Goal: Information Seeking & Learning: Check status

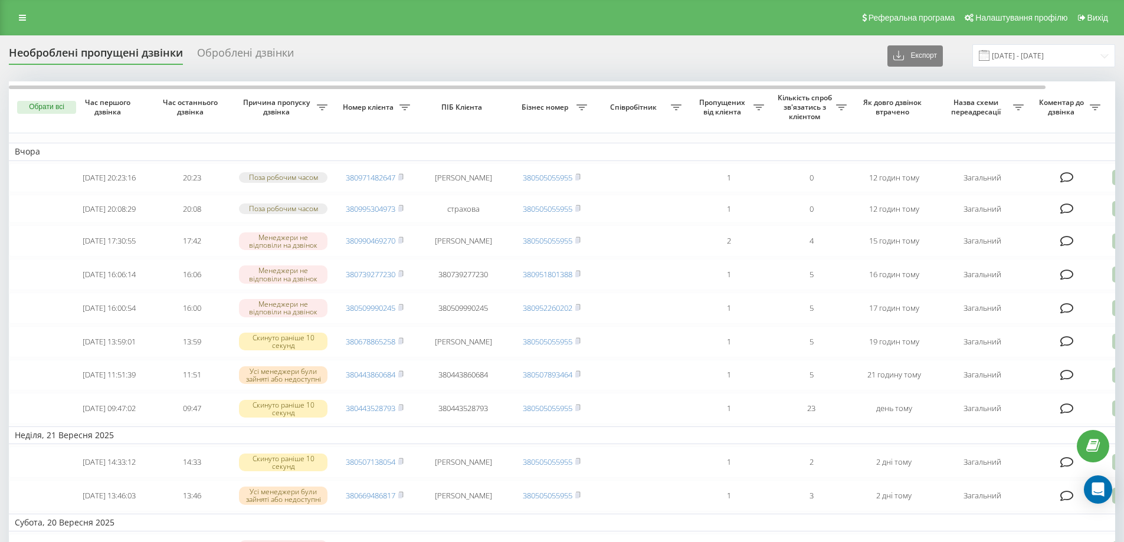
click at [21, 17] on icon at bounding box center [22, 18] width 7 height 8
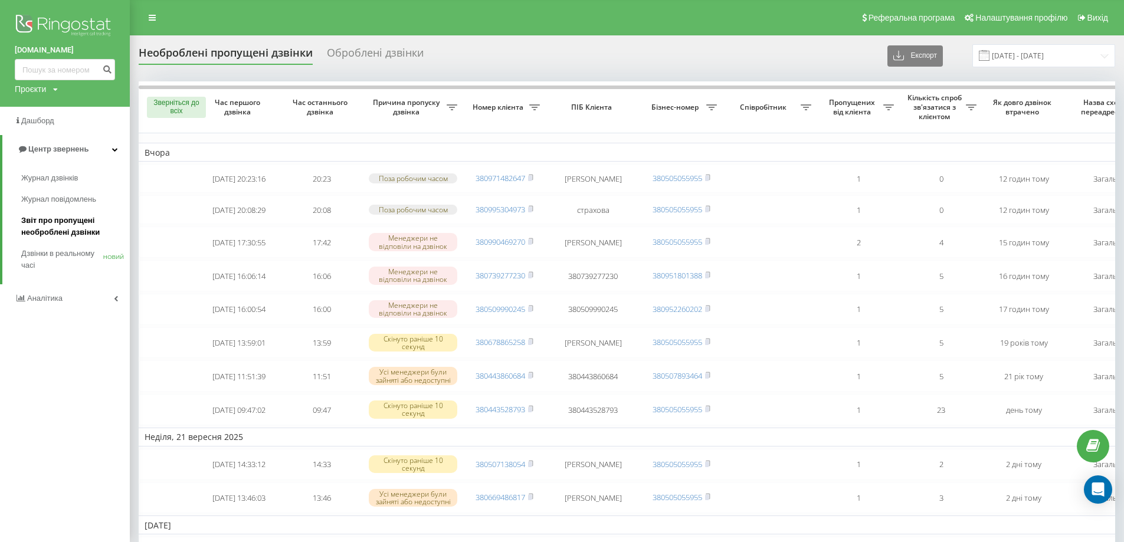
click at [83, 230] on font "Звіт про пропущені необроблені дзвінки" at bounding box center [60, 226] width 78 height 21
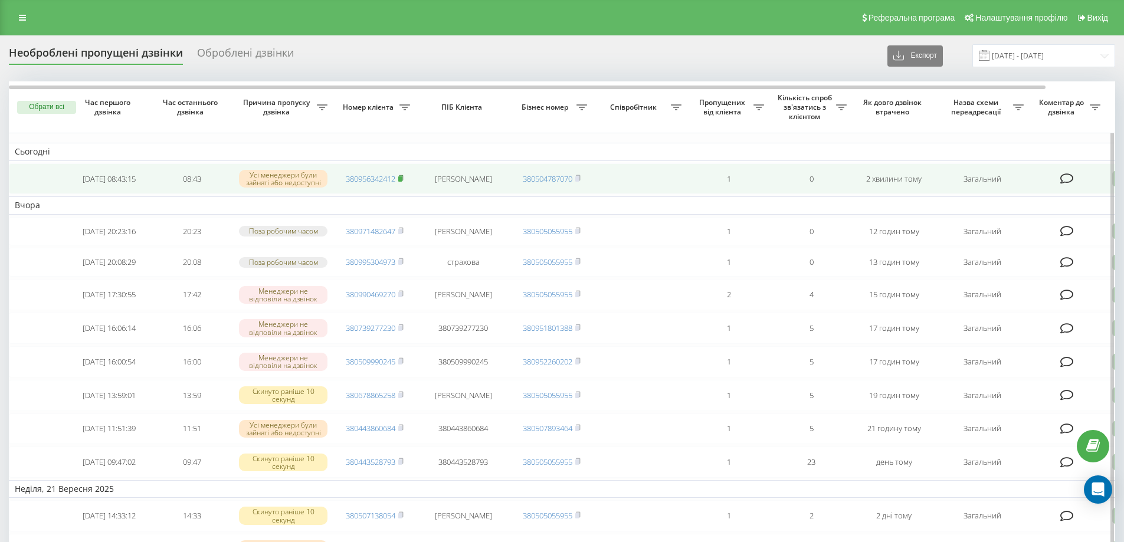
click at [401, 179] on rect at bounding box center [400, 178] width 4 height 5
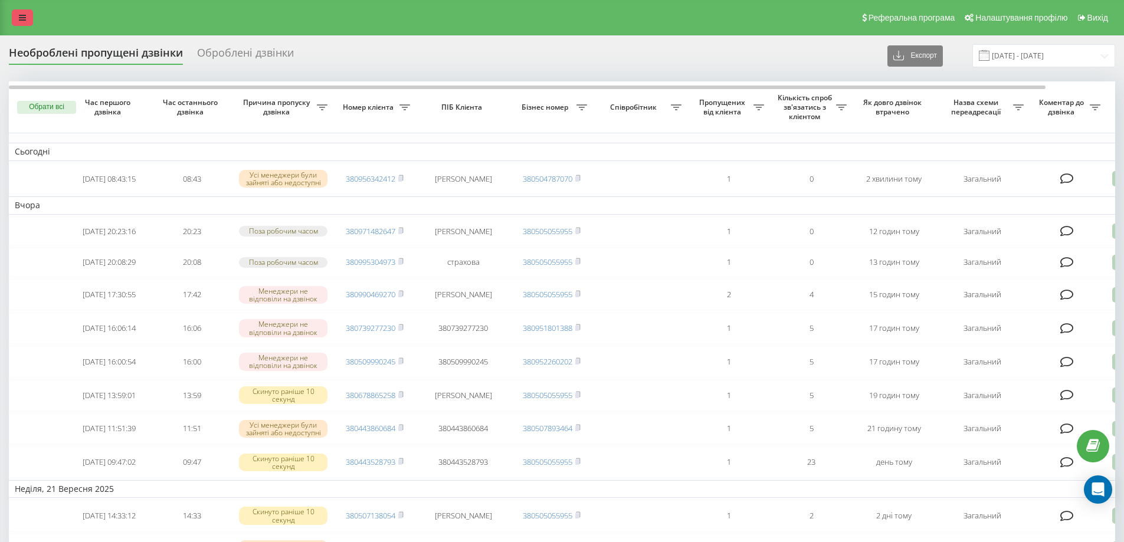
click at [21, 13] on link at bounding box center [22, 17] width 21 height 17
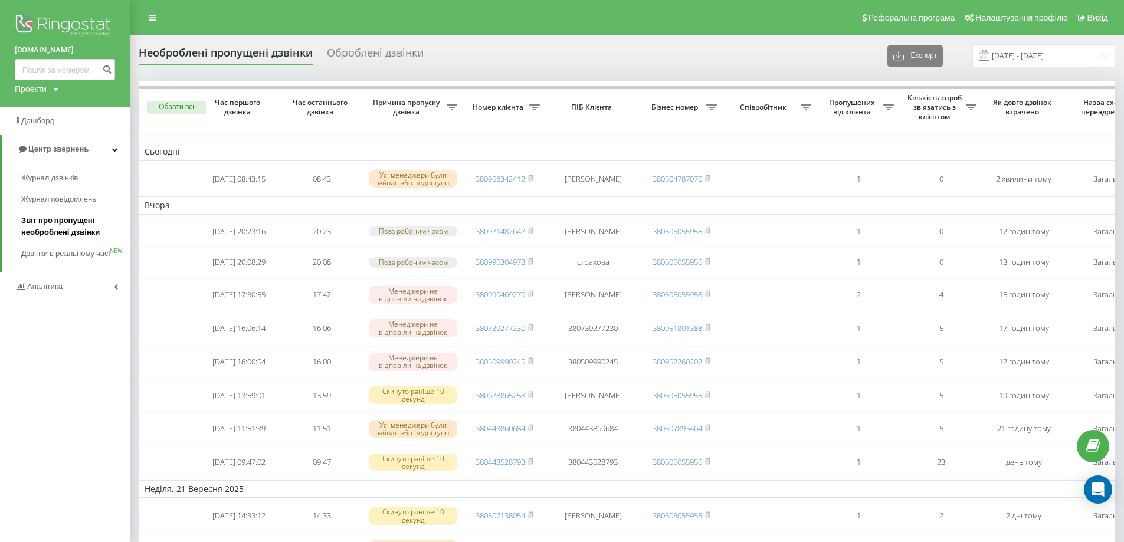
click at [71, 228] on span "Звіт про пропущені необроблені дзвінки" at bounding box center [72, 227] width 103 height 24
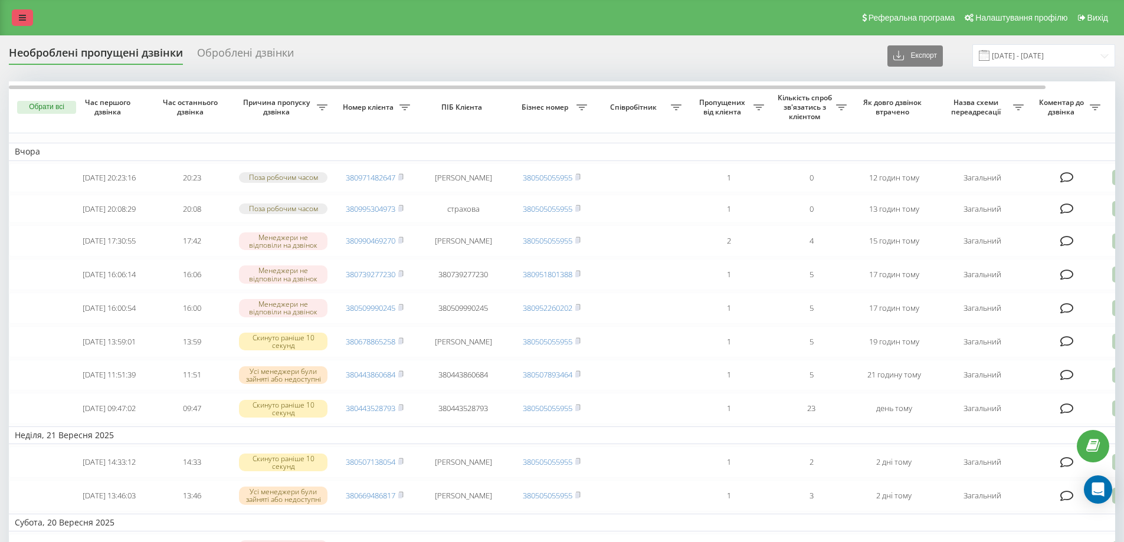
click at [24, 23] on link at bounding box center [22, 17] width 21 height 17
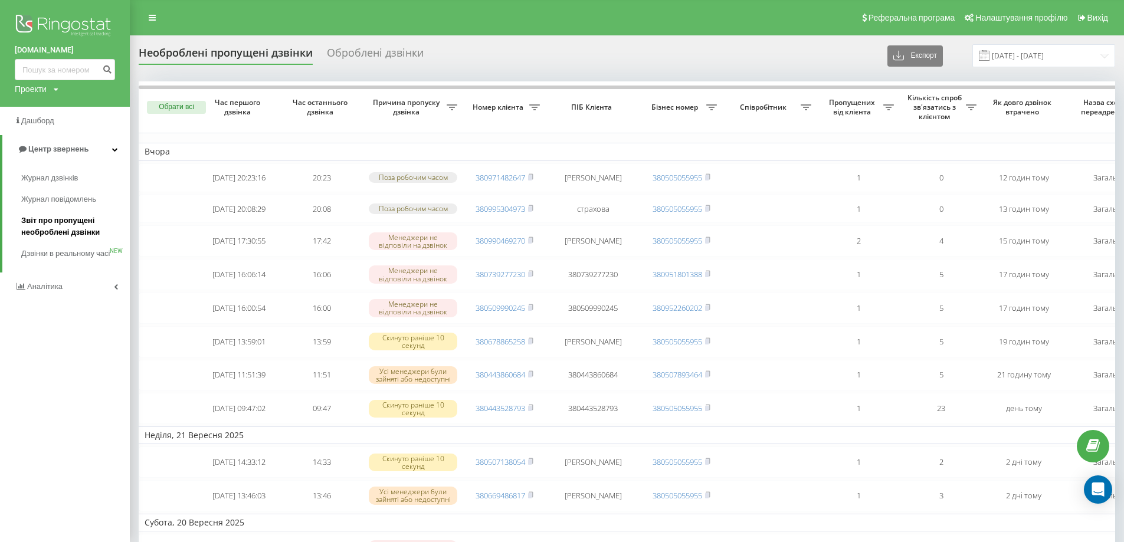
click at [53, 231] on span "Звіт про пропущені необроблені дзвінки" at bounding box center [72, 227] width 103 height 24
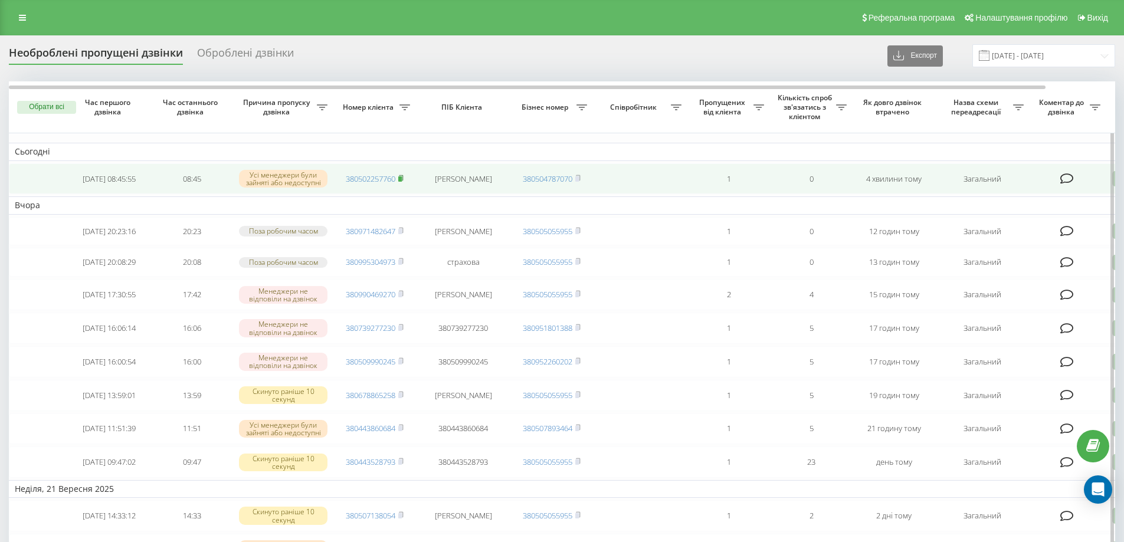
click at [401, 177] on icon at bounding box center [400, 178] width 5 height 7
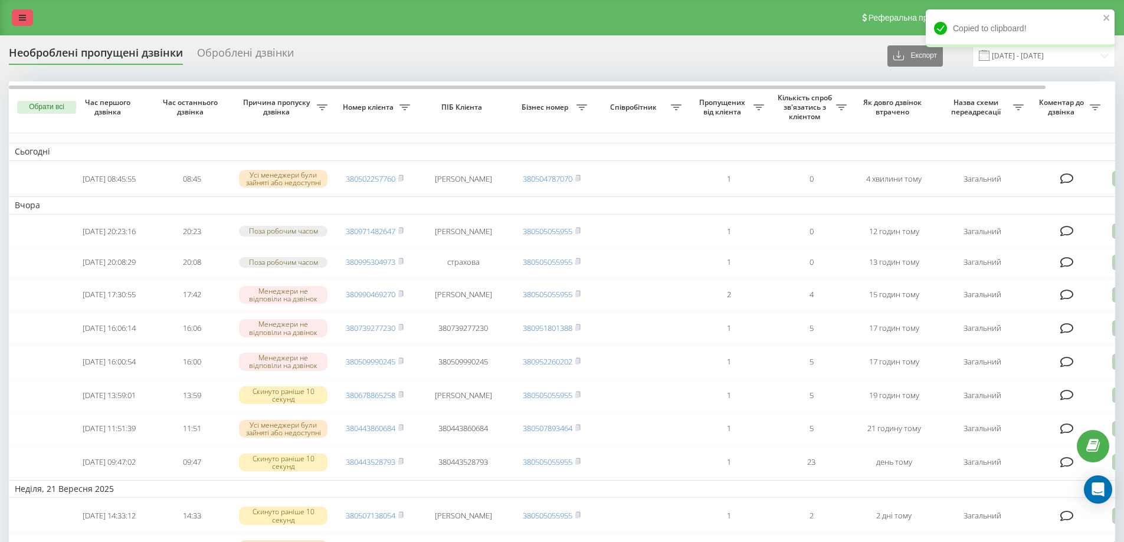
click at [28, 17] on link at bounding box center [22, 17] width 21 height 17
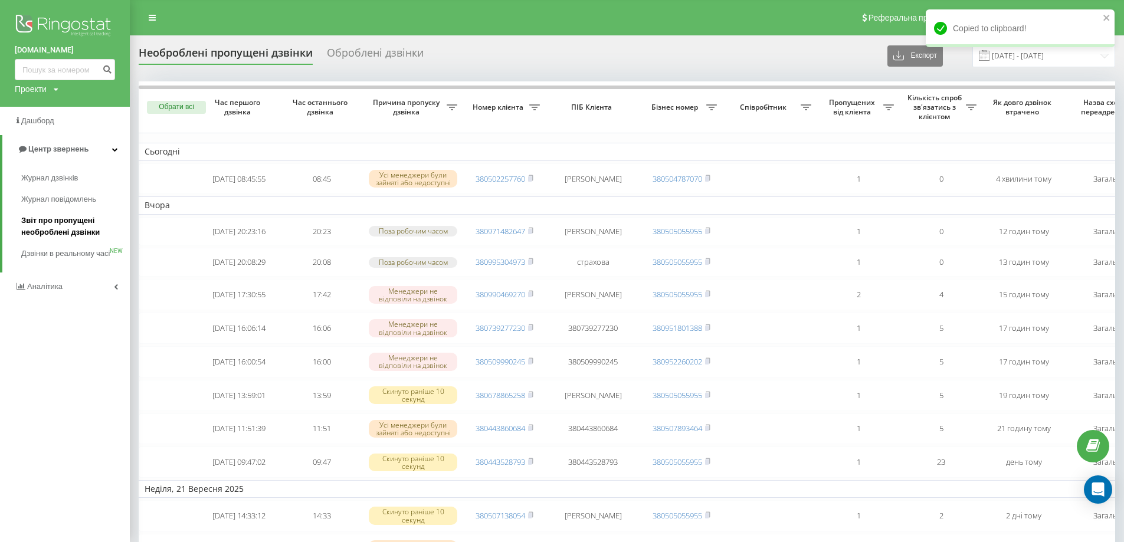
click at [52, 219] on span "Звіт про пропущені необроблені дзвінки" at bounding box center [72, 227] width 103 height 24
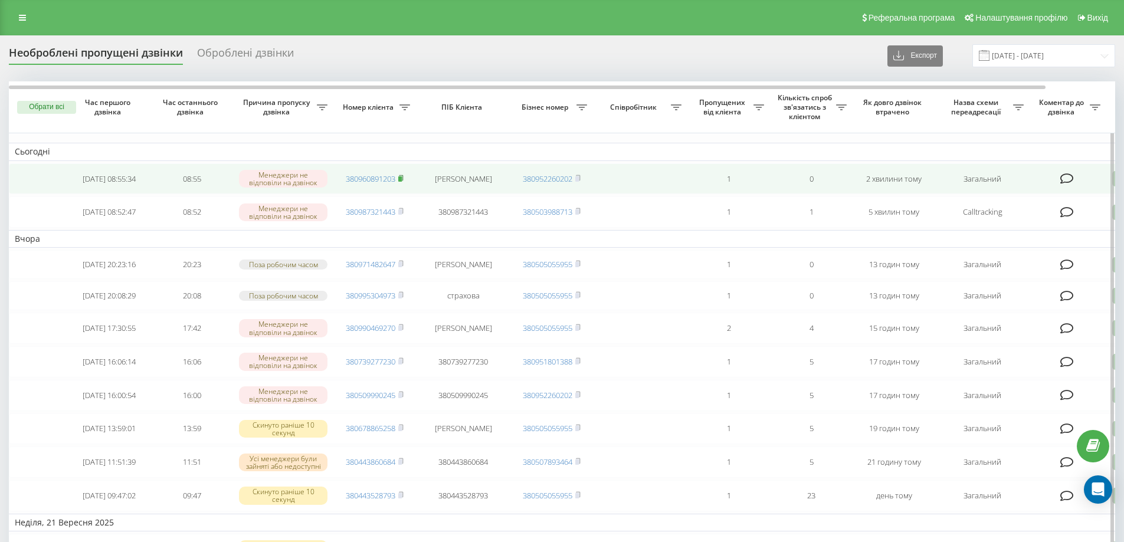
click at [399, 179] on icon at bounding box center [400, 178] width 5 height 7
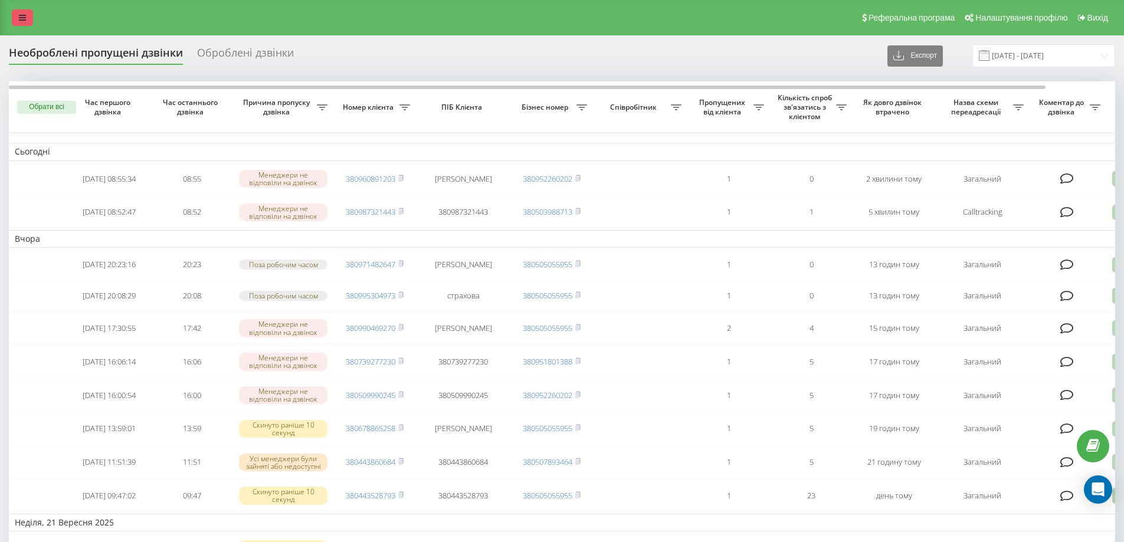
click at [17, 15] on link at bounding box center [22, 17] width 21 height 17
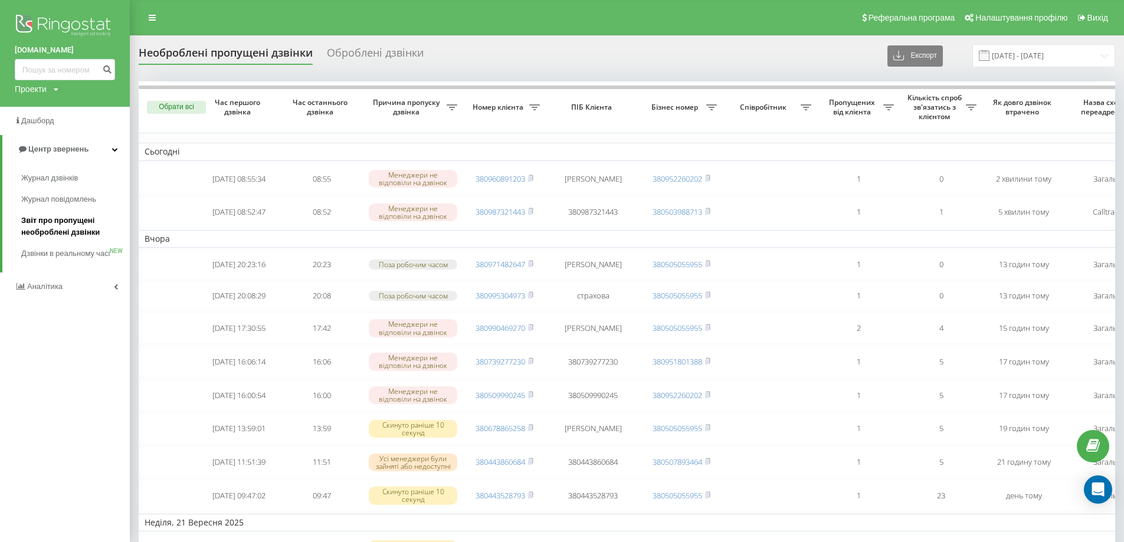
click at [67, 221] on span "Звіт про пропущені необроблені дзвінки" at bounding box center [72, 227] width 103 height 24
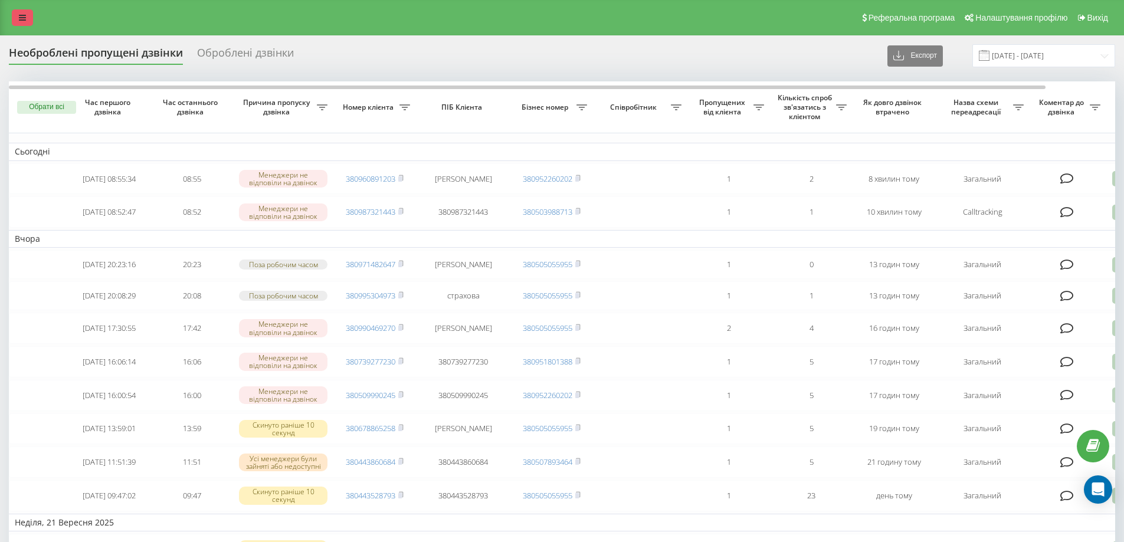
click at [30, 15] on link at bounding box center [22, 17] width 21 height 17
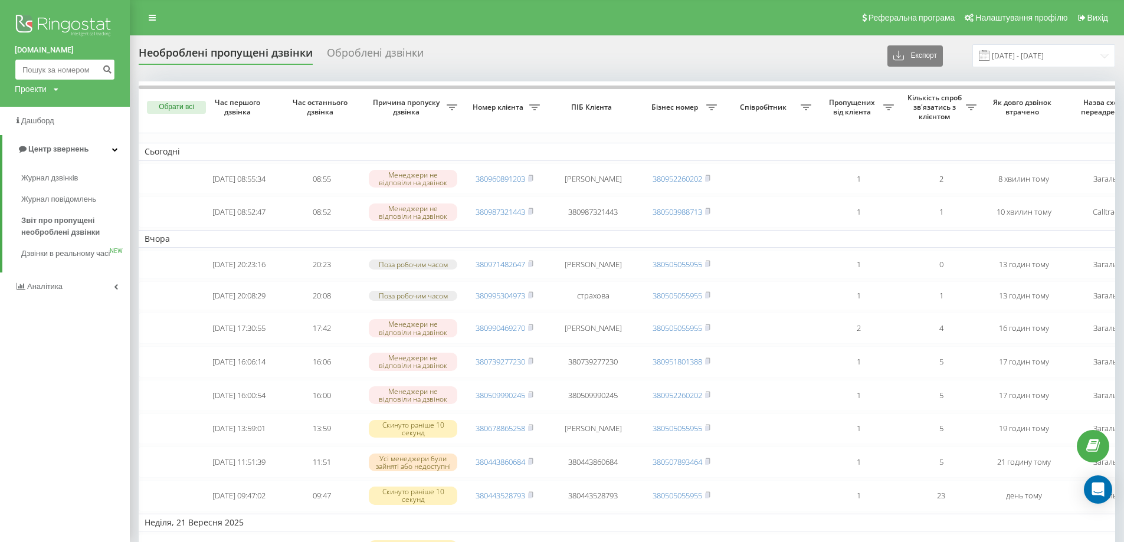
click at [63, 73] on input at bounding box center [65, 69] width 100 height 21
type input "0966535964"
click at [109, 65] on icon "submit" at bounding box center [107, 67] width 10 height 7
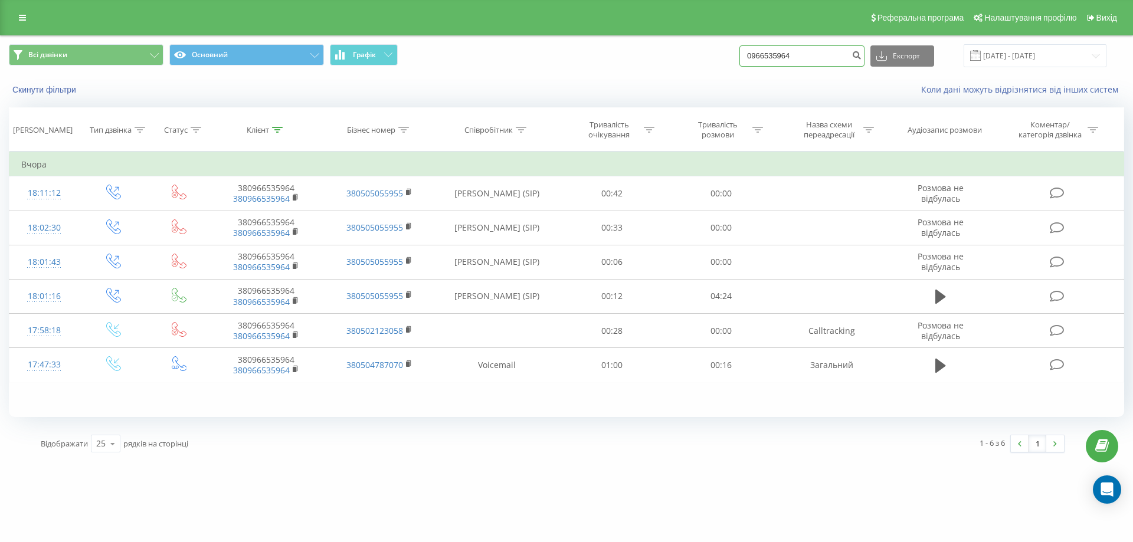
drag, startPoint x: 812, startPoint y: 57, endPoint x: 743, endPoint y: 53, distance: 68.6
click at [743, 53] on div "Всі дзвінки Основний Графік 0966535964 Експорт .csv .xls .xlsx 23.06.2025 - 23.…" at bounding box center [566, 55] width 1115 height 23
click at [22, 9] on link at bounding box center [22, 17] width 21 height 17
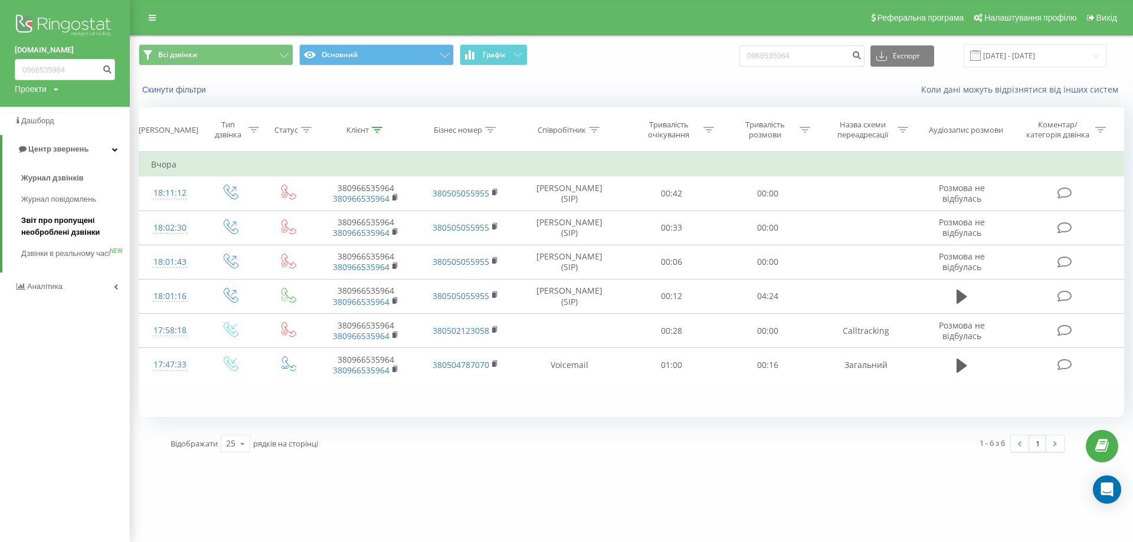
click at [37, 224] on span "Звіт про пропущені необроблені дзвінки" at bounding box center [72, 227] width 103 height 24
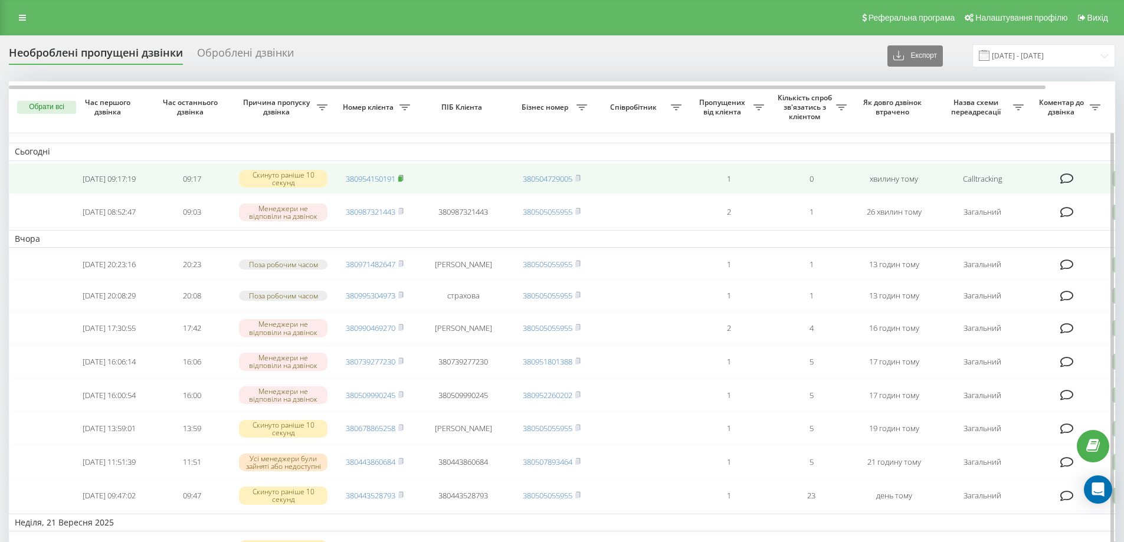
click at [402, 177] on icon at bounding box center [400, 178] width 5 height 7
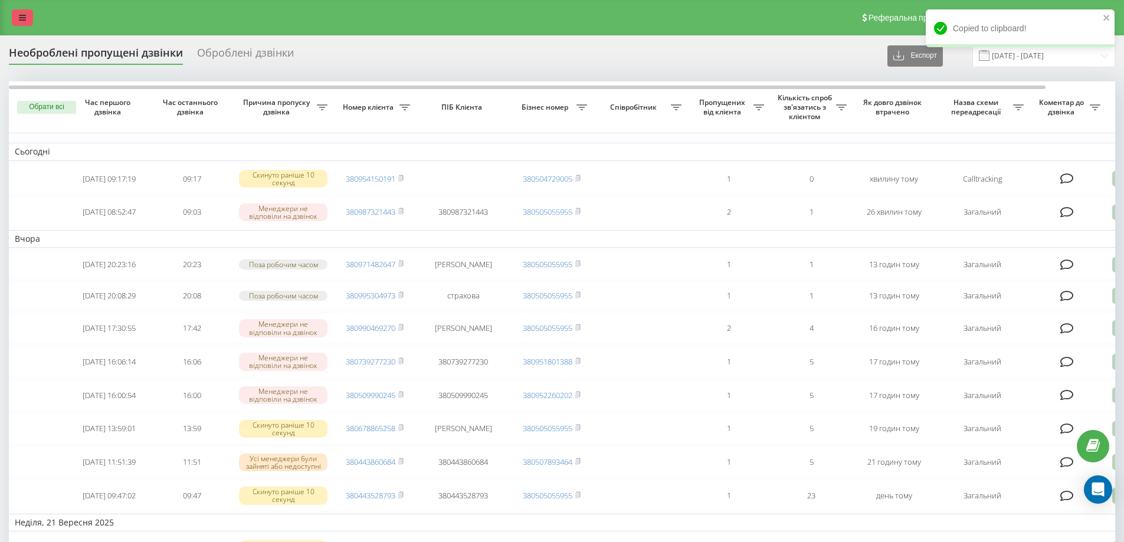
click at [24, 15] on icon at bounding box center [22, 18] width 7 height 8
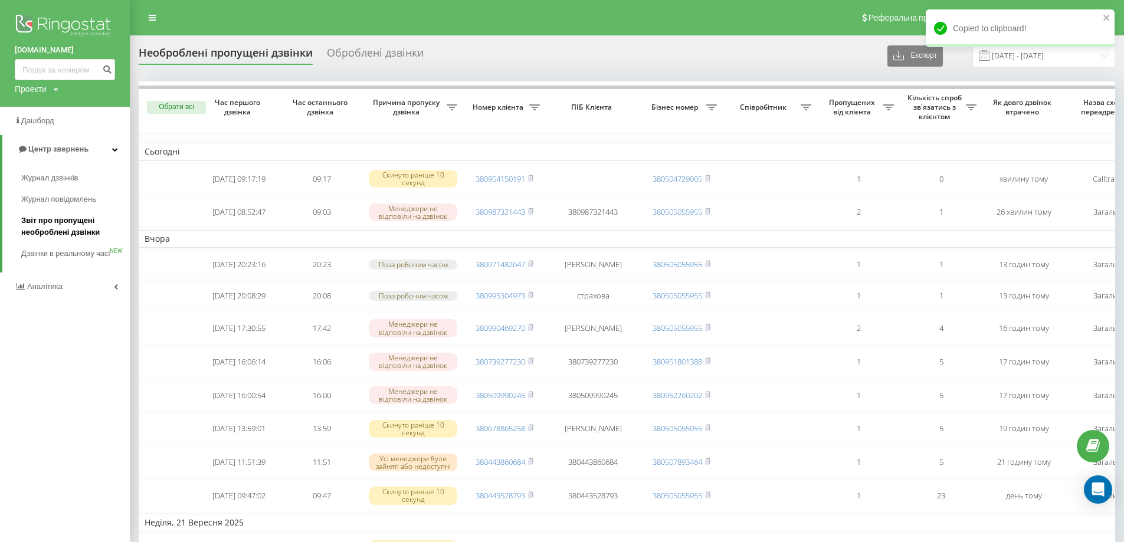
click at [67, 231] on span "Звіт про пропущені необроблені дзвінки" at bounding box center [72, 227] width 103 height 24
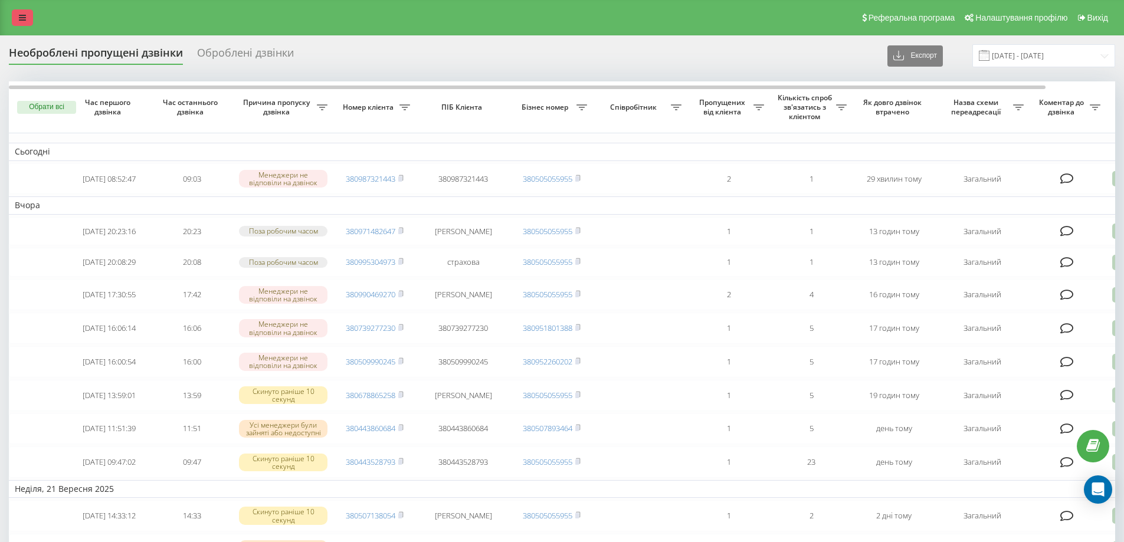
click at [12, 15] on link at bounding box center [22, 17] width 21 height 17
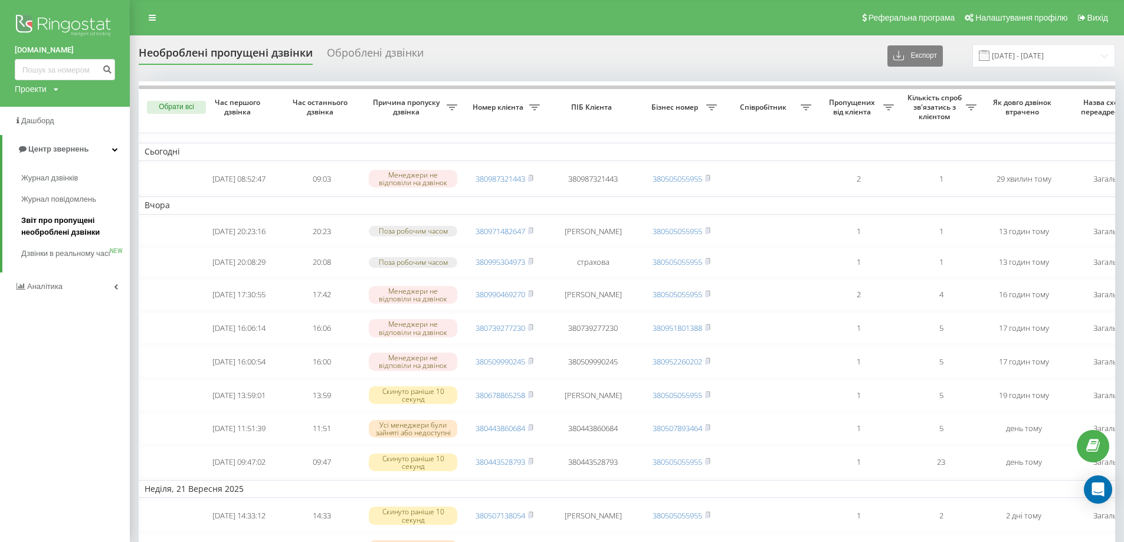
click at [60, 219] on span "Звіт про пропущені необроблені дзвінки" at bounding box center [72, 227] width 103 height 24
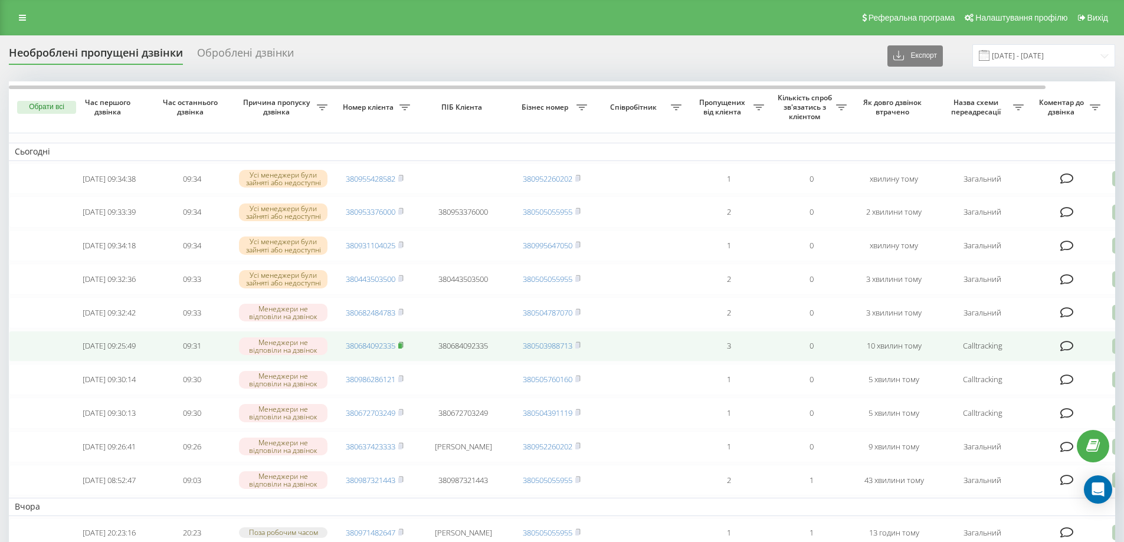
click at [402, 349] on icon at bounding box center [400, 345] width 5 height 7
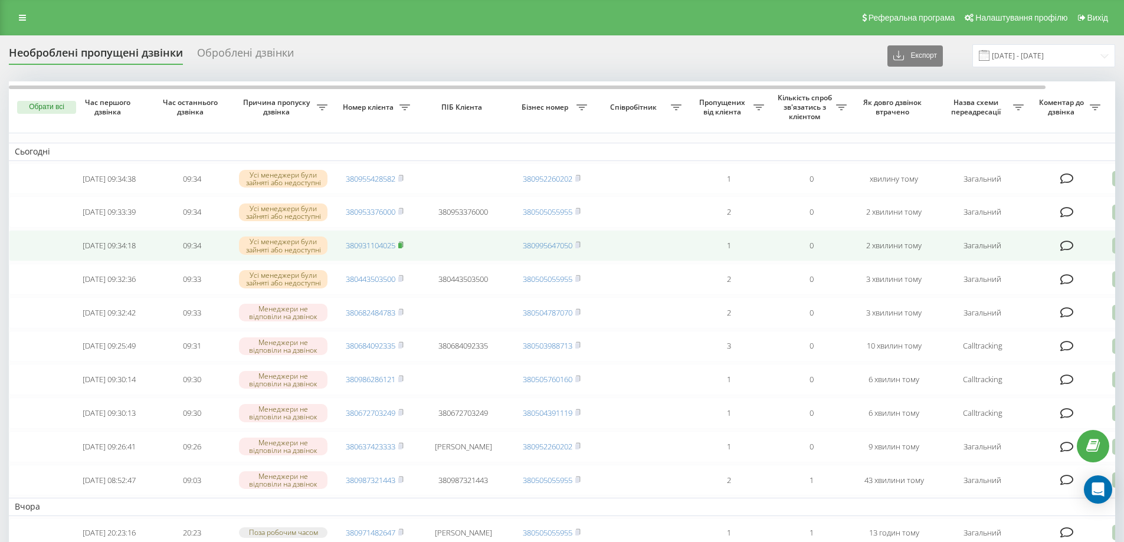
click at [403, 248] on icon at bounding box center [400, 244] width 5 height 7
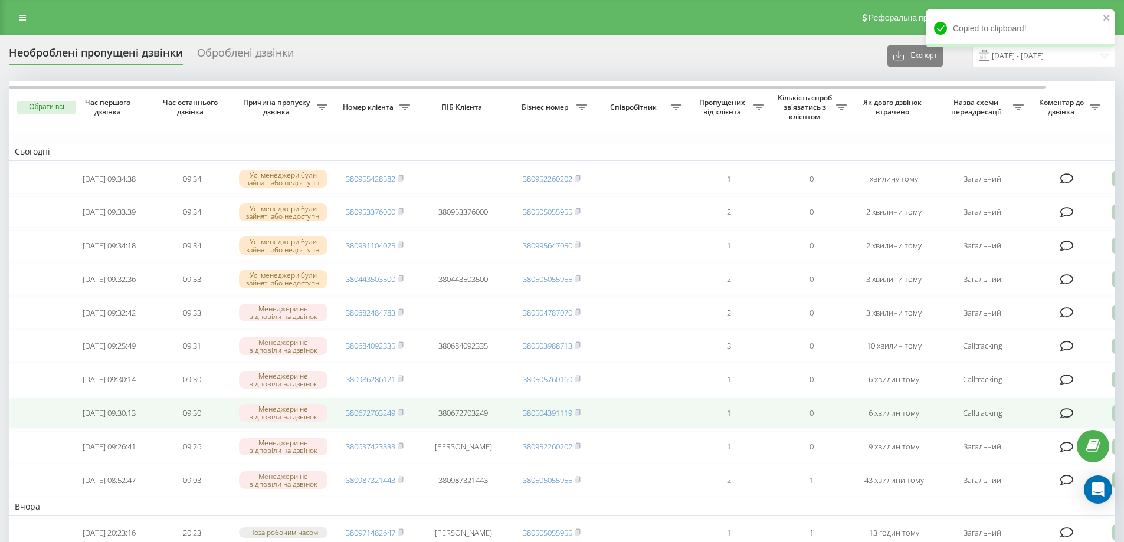
drag, startPoint x: 402, startPoint y: 321, endPoint x: 470, endPoint y: 414, distance: 115.3
click at [402, 316] on rect at bounding box center [400, 312] width 4 height 5
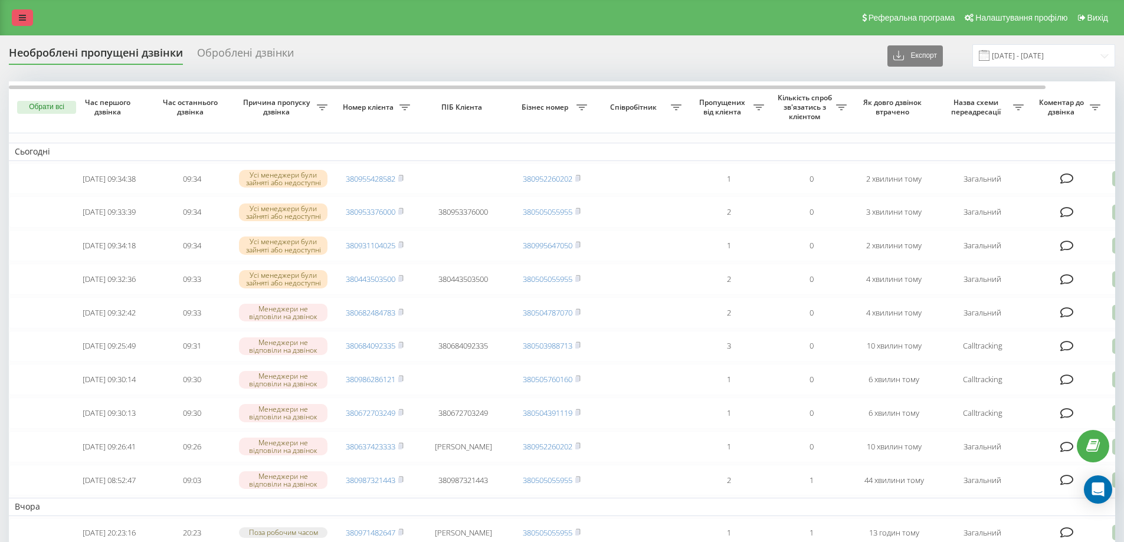
click at [24, 21] on icon at bounding box center [22, 18] width 7 height 8
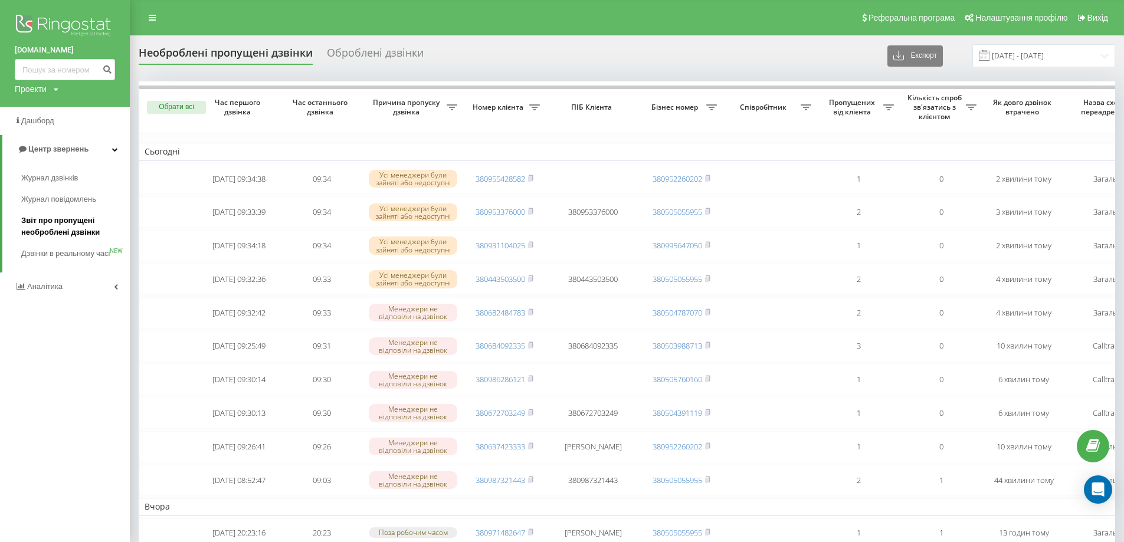
click at [57, 228] on span "Звіт про пропущені необроблені дзвінки" at bounding box center [72, 227] width 103 height 24
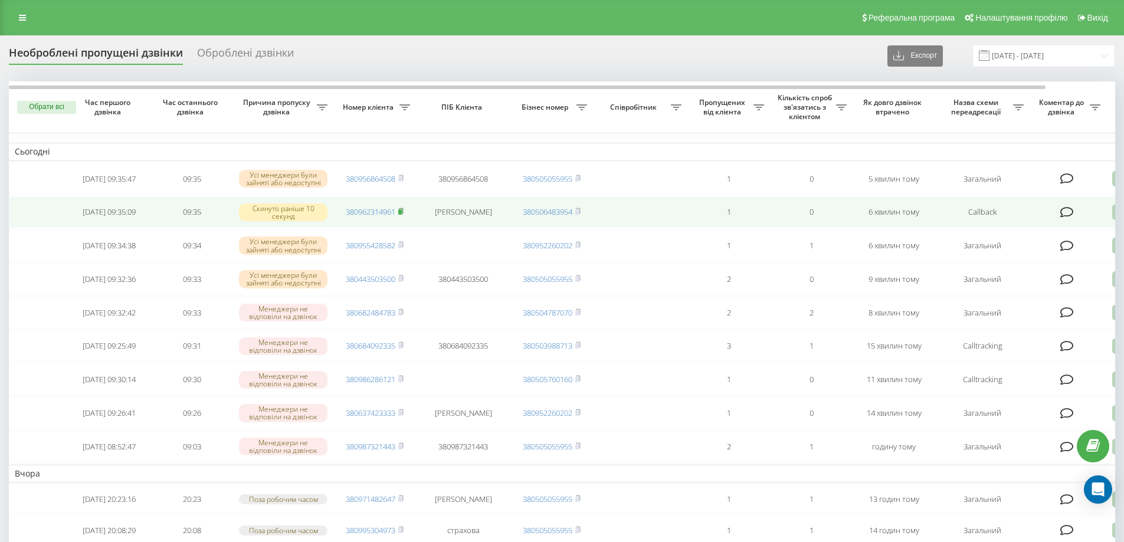
click at [399, 215] on icon at bounding box center [400, 211] width 5 height 7
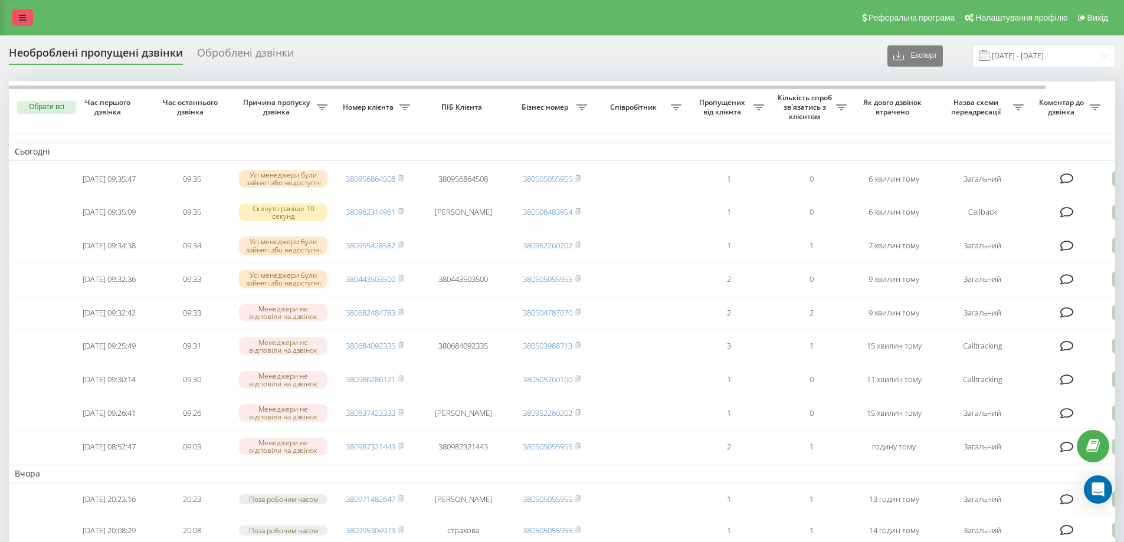
click at [30, 17] on link at bounding box center [22, 17] width 21 height 17
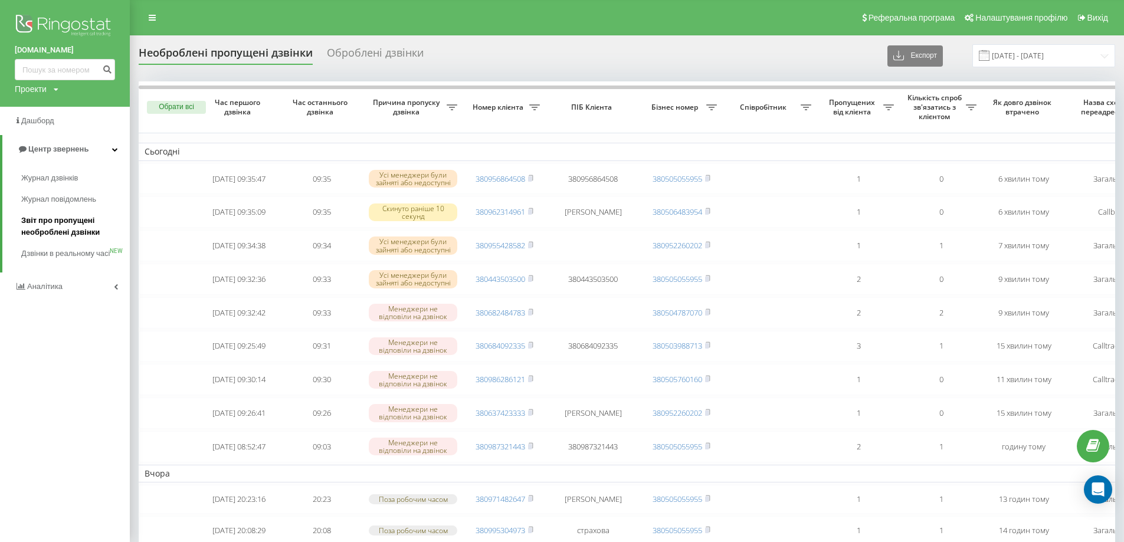
click at [60, 234] on span "Звіт про пропущені необроблені дзвінки" at bounding box center [72, 227] width 103 height 24
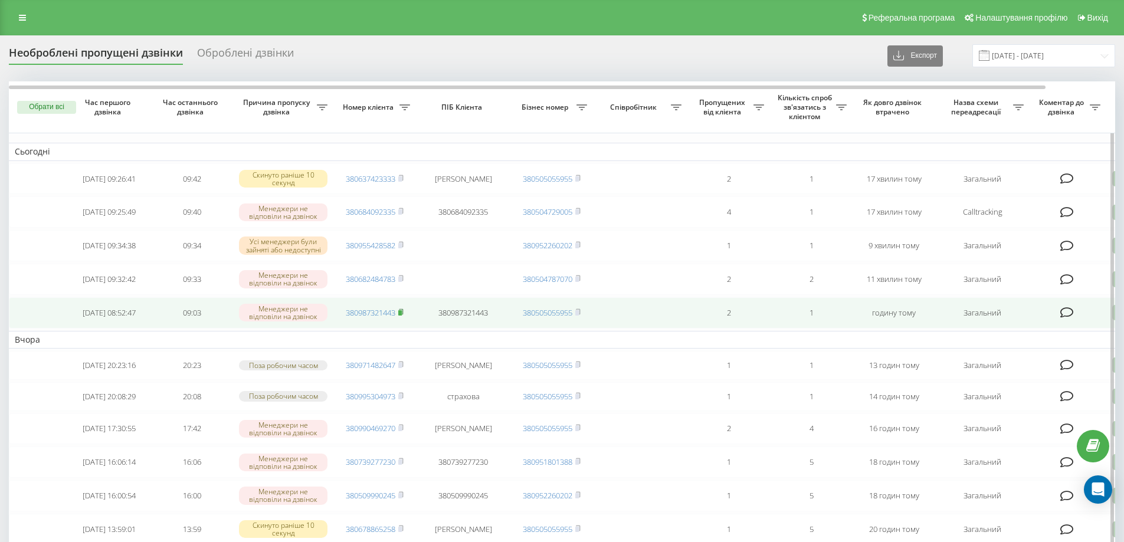
click at [401, 316] on rect at bounding box center [400, 312] width 4 height 5
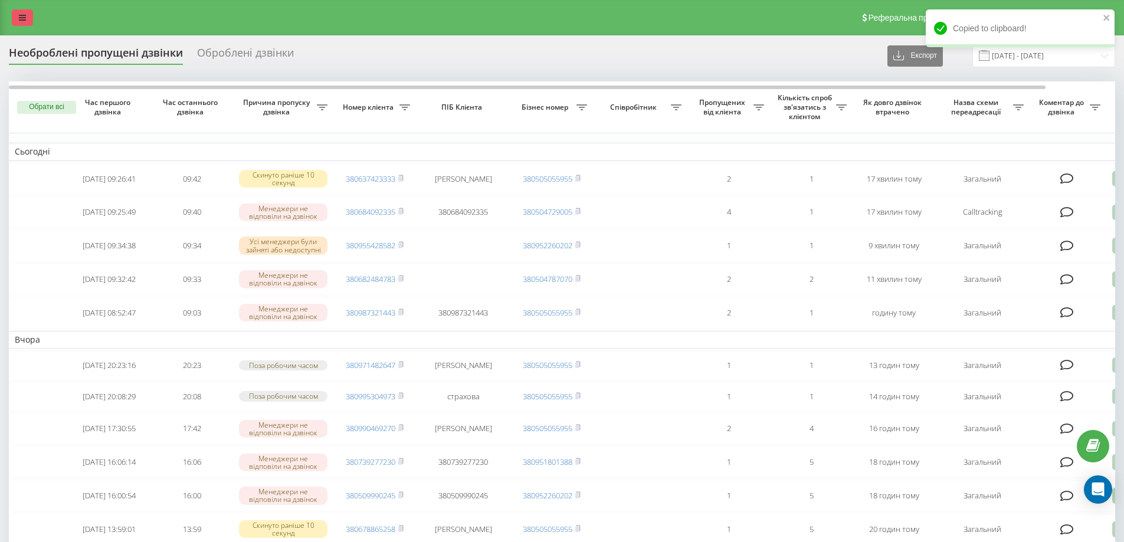
click at [21, 11] on link at bounding box center [22, 17] width 21 height 17
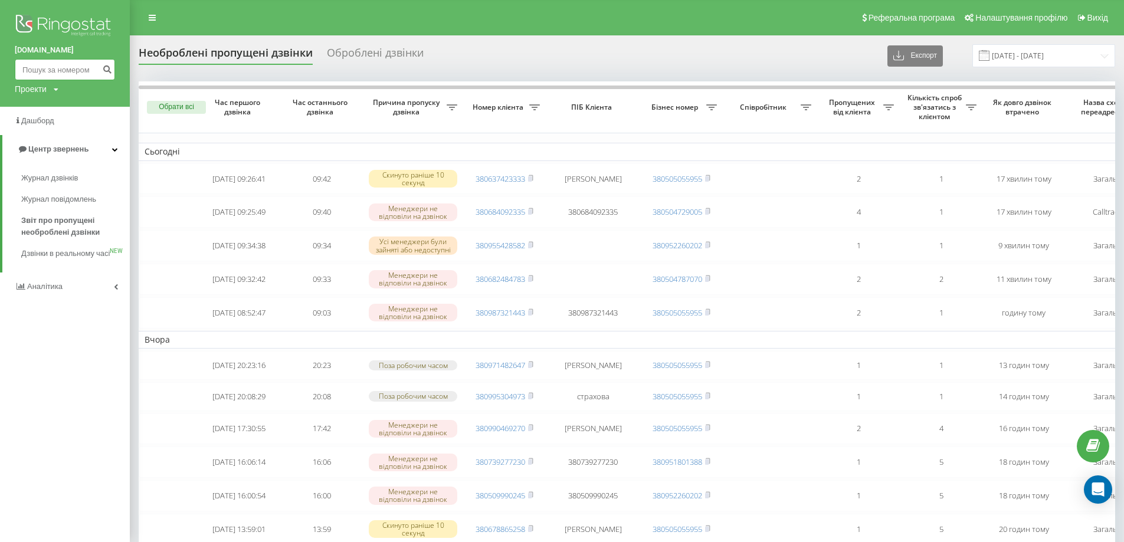
paste input "380505371415"
type input "380505371415"
click at [106, 71] on icon "submit" at bounding box center [107, 67] width 10 height 7
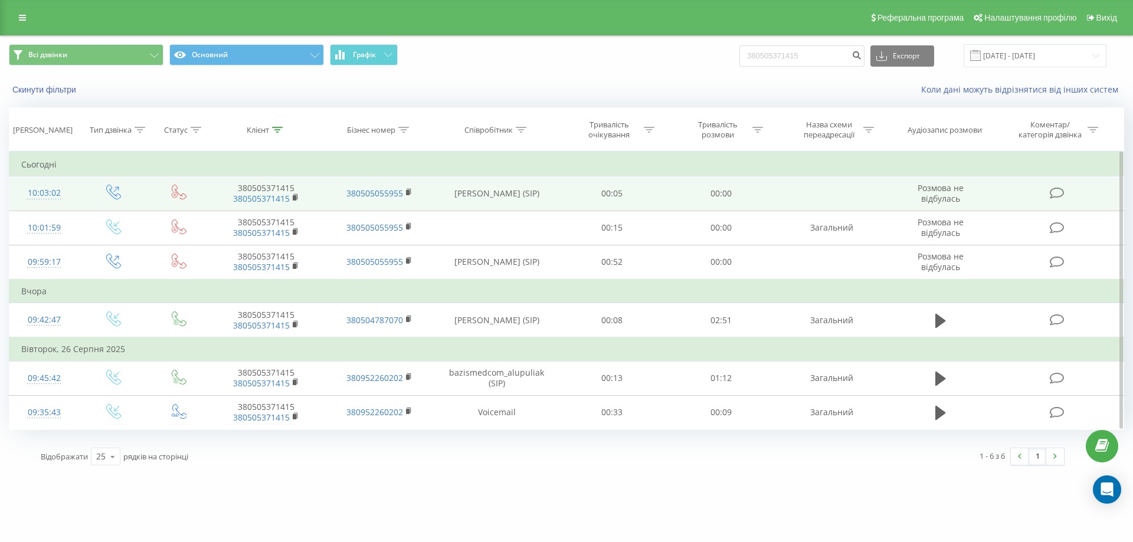
drag, startPoint x: 297, startPoint y: 198, endPoint x: 345, endPoint y: 180, distance: 50.4
click at [297, 199] on icon at bounding box center [295, 196] width 4 height 5
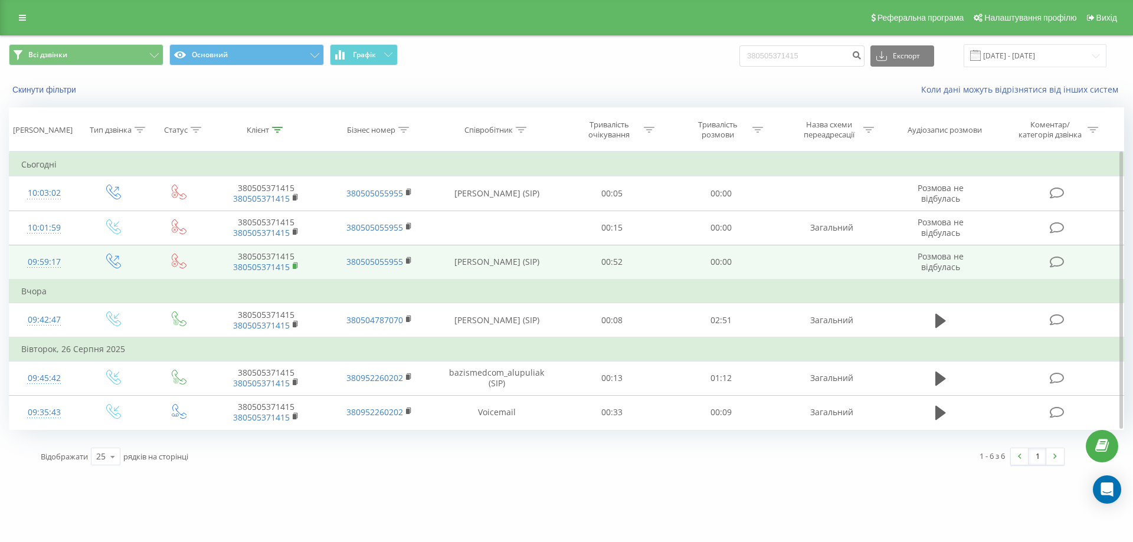
click at [294, 264] on icon at bounding box center [296, 266] width 6 height 8
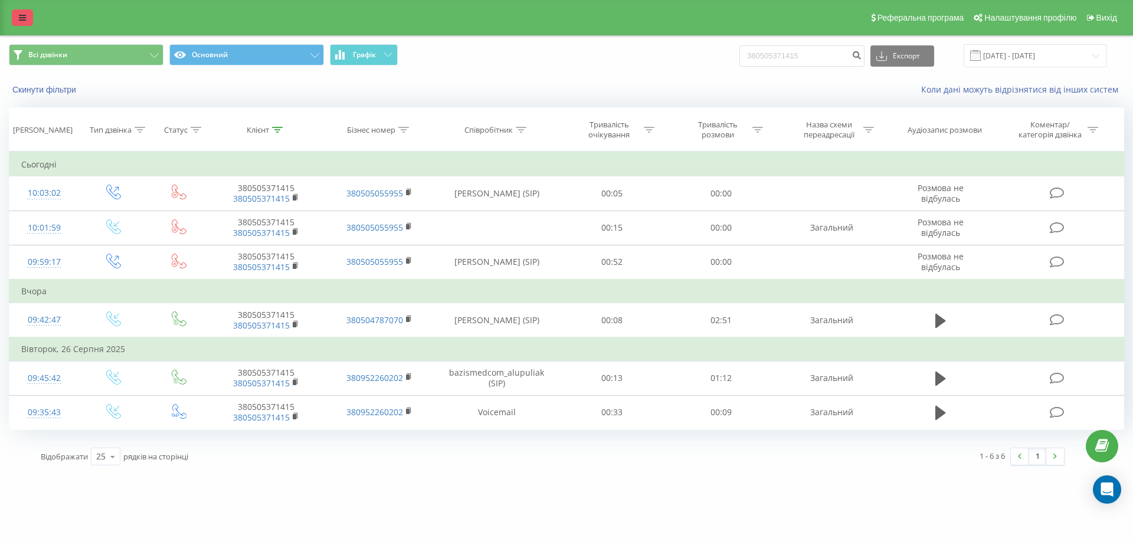
click at [24, 18] on icon at bounding box center [22, 18] width 7 height 8
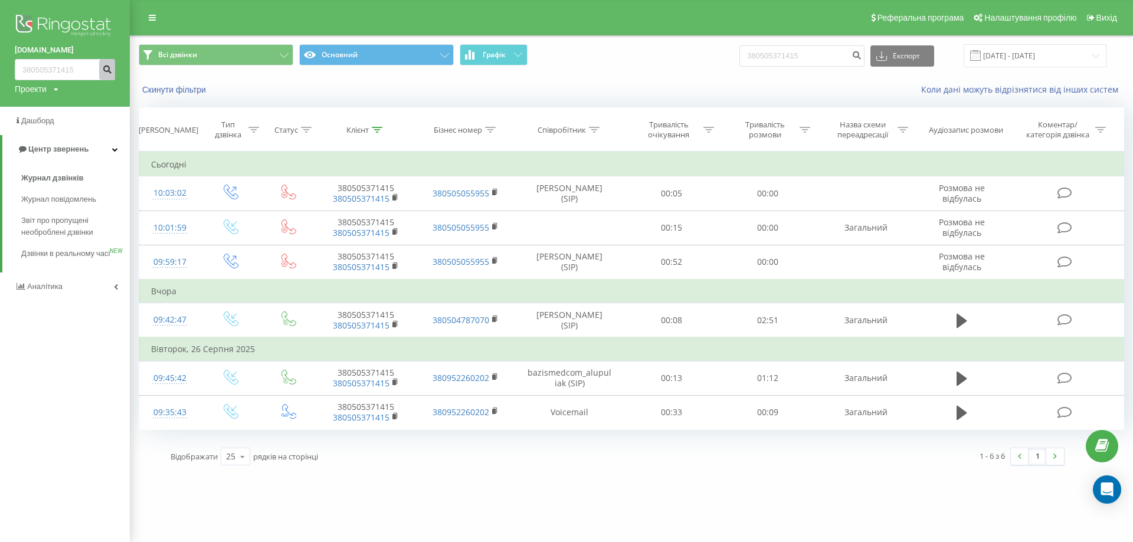
click at [108, 74] on button "submit" at bounding box center [107, 69] width 16 height 21
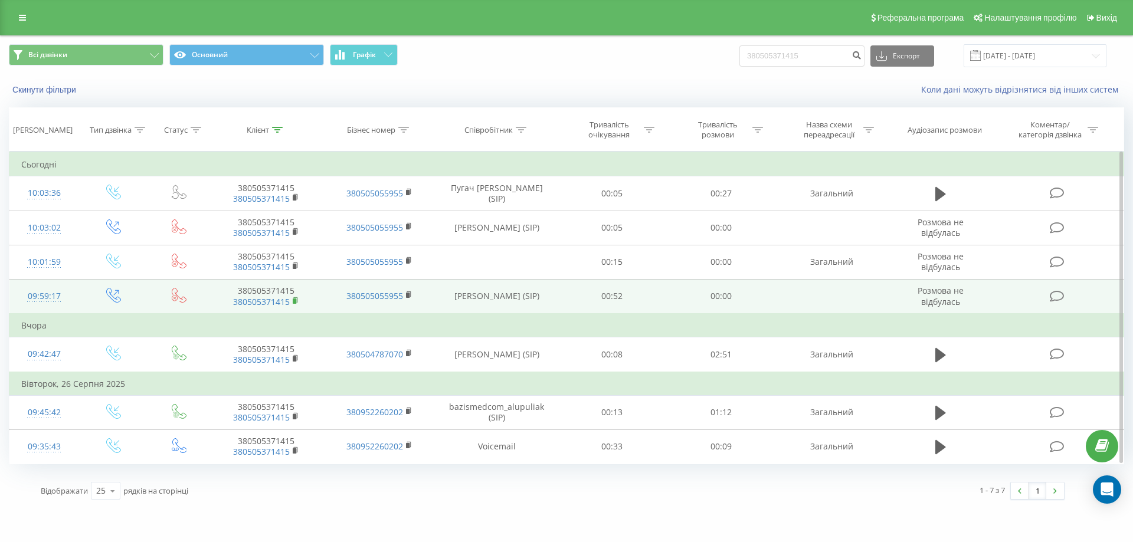
click at [294, 300] on rect at bounding box center [295, 301] width 4 height 5
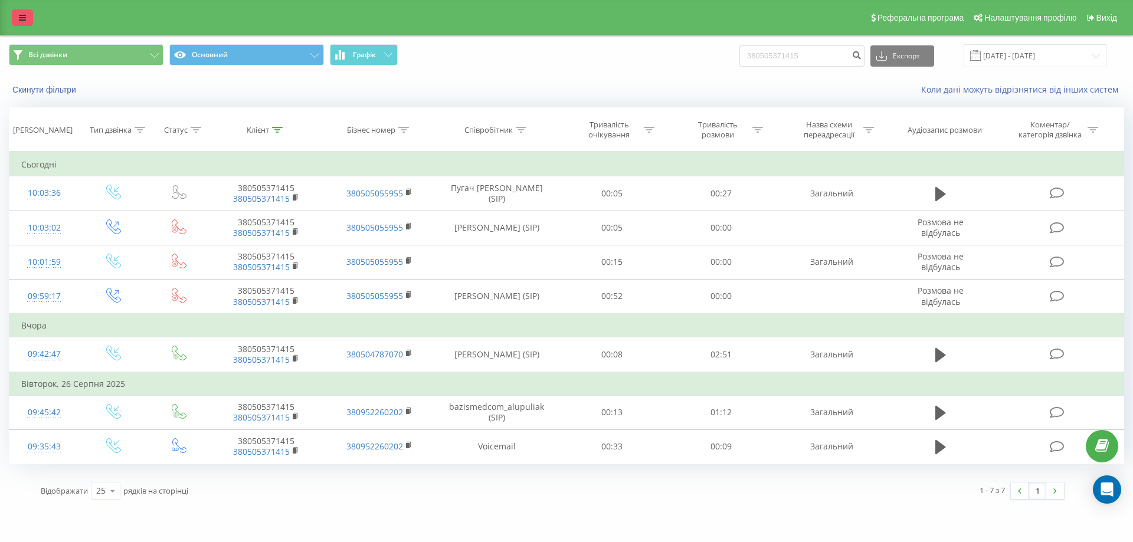
click at [18, 17] on link at bounding box center [22, 17] width 21 height 17
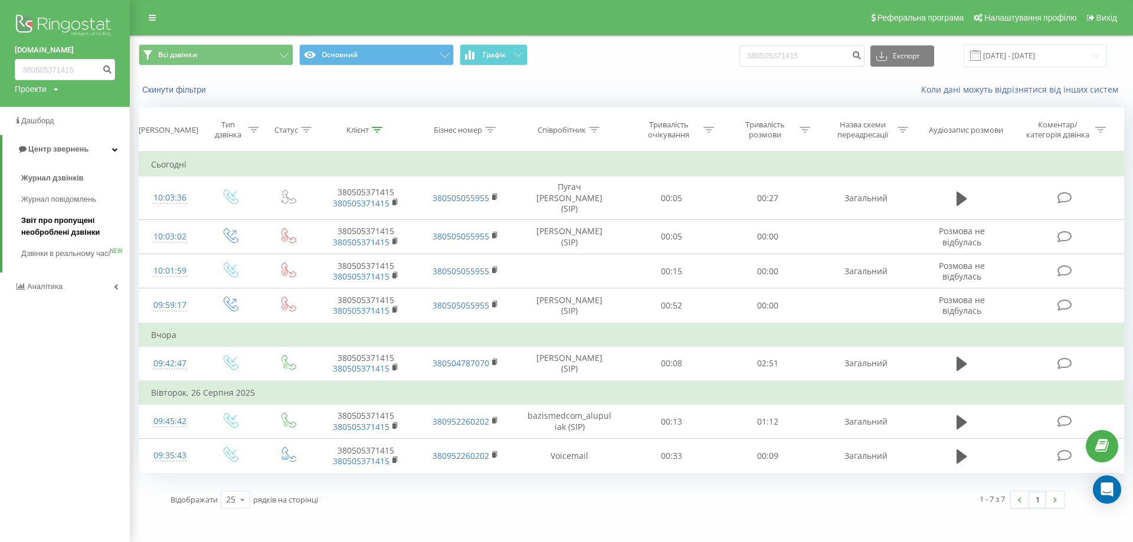
click at [53, 222] on span "Звіт про пропущені необроблені дзвінки" at bounding box center [72, 227] width 103 height 24
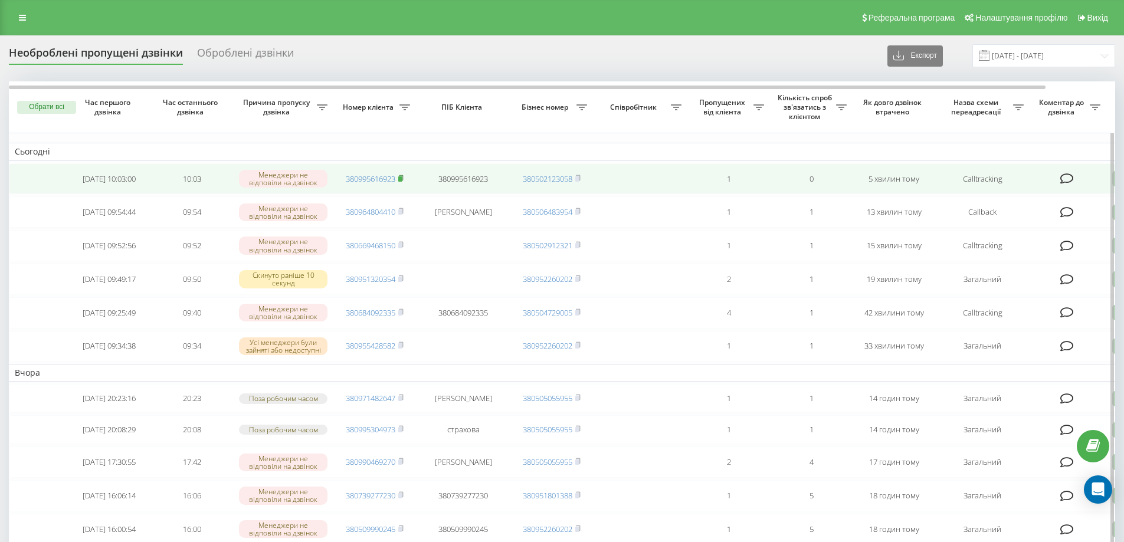
click at [403, 178] on icon at bounding box center [401, 177] width 4 height 5
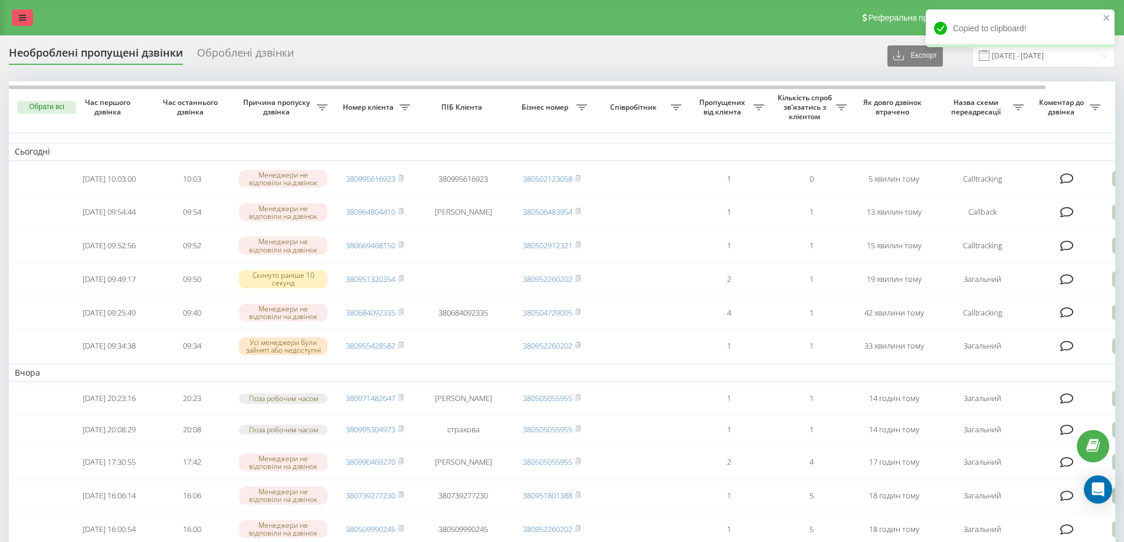
click at [15, 17] on link at bounding box center [22, 17] width 21 height 17
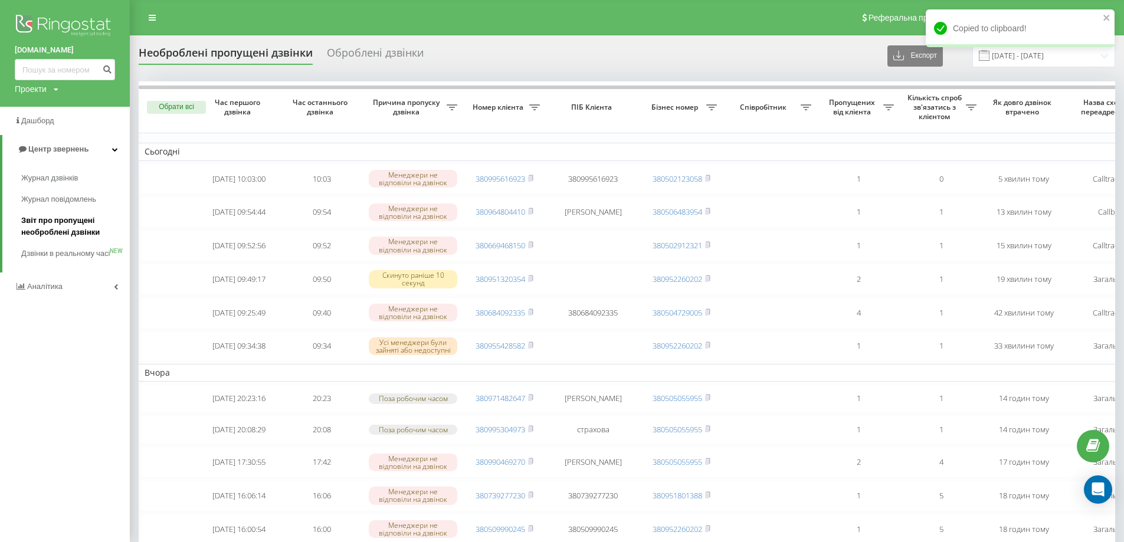
click at [84, 232] on span "Звіт про пропущені необроблені дзвінки" at bounding box center [72, 227] width 103 height 24
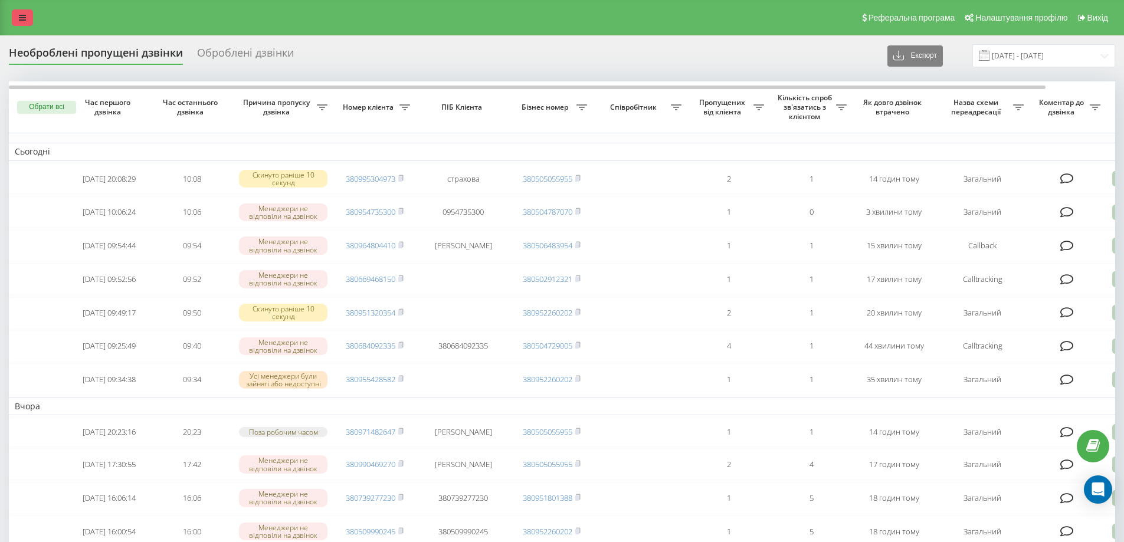
click at [24, 22] on link at bounding box center [22, 17] width 21 height 17
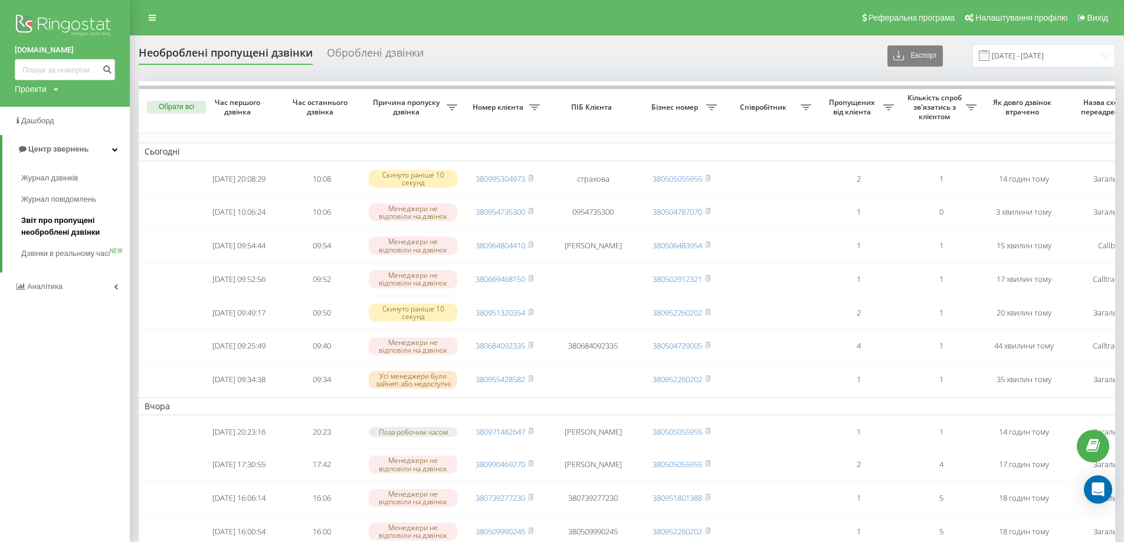
click at [67, 227] on span "Звіт про пропущені необроблені дзвінки" at bounding box center [72, 227] width 103 height 24
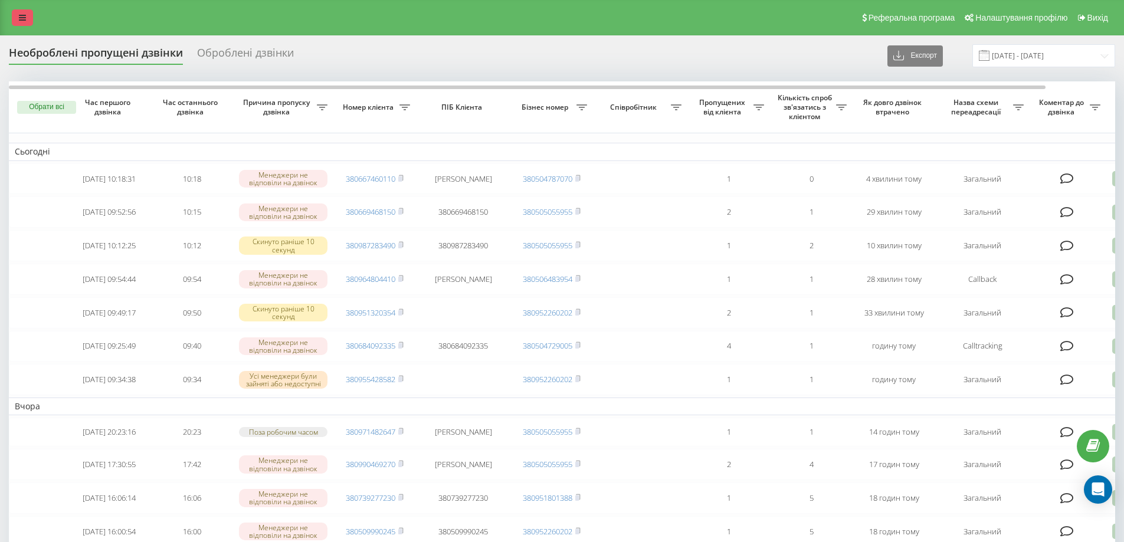
click at [29, 23] on link at bounding box center [22, 17] width 21 height 17
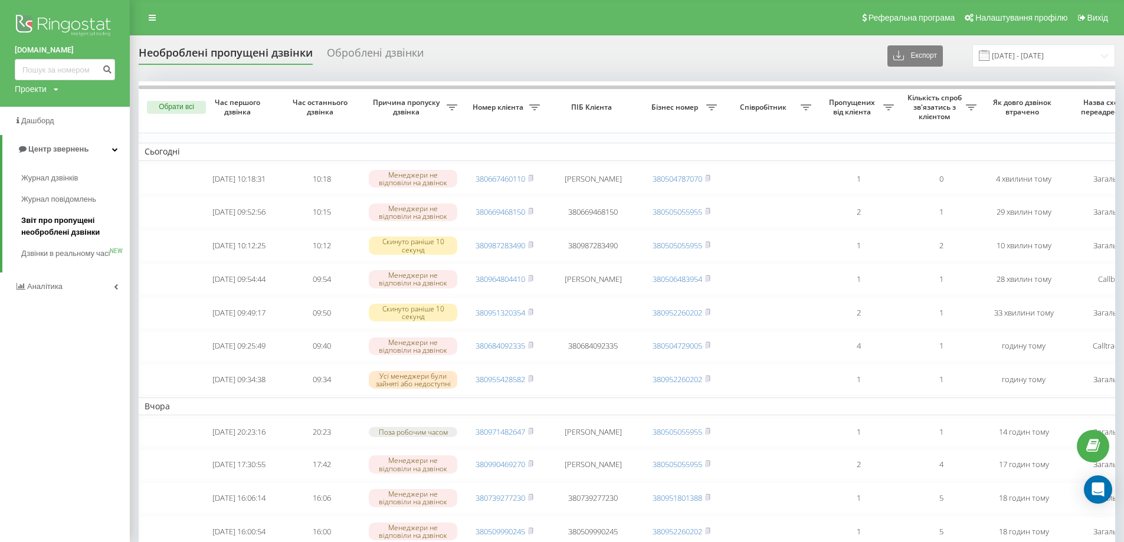
click at [61, 228] on span "Звіт про пропущені необроблені дзвінки" at bounding box center [72, 227] width 103 height 24
